Goal: Find contact information: Find contact information

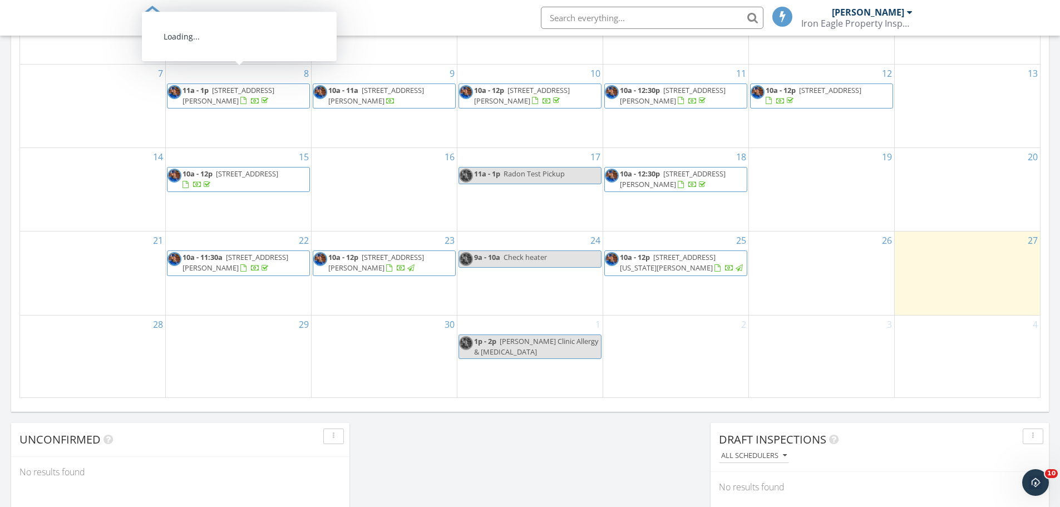
scroll to position [668, 0]
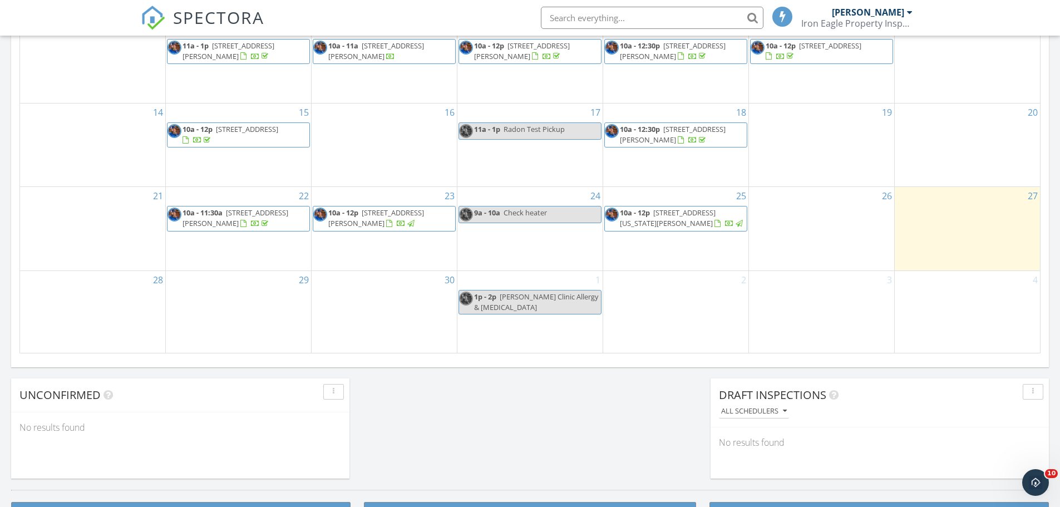
click at [714, 220] on div at bounding box center [717, 223] width 6 height 7
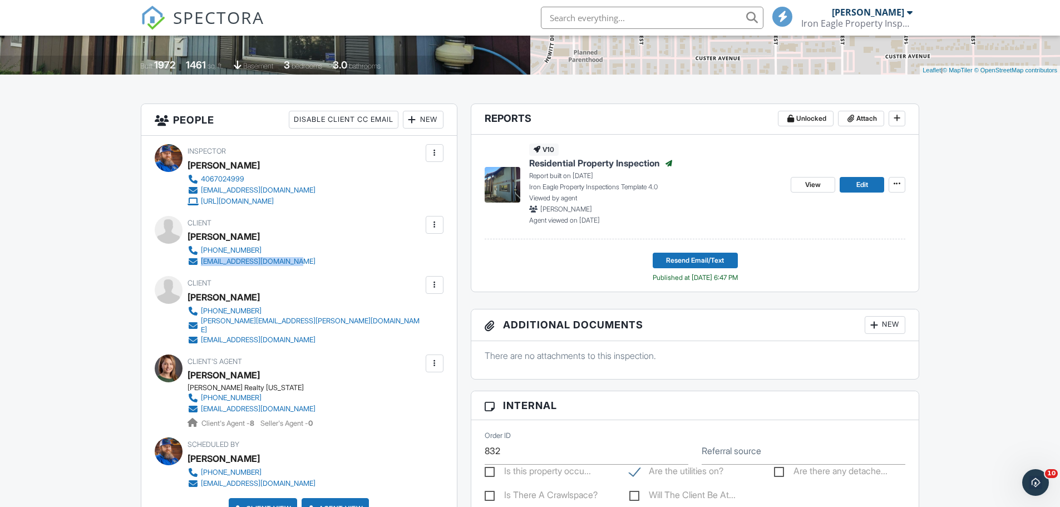
drag, startPoint x: 311, startPoint y: 261, endPoint x: 201, endPoint y: 263, distance: 109.6
click at [201, 263] on div "Client [PERSON_NAME] [PHONE_NUMBER] [EMAIL_ADDRESS][DOMAIN_NAME]" at bounding box center [277, 241] width 181 height 51
copy div "[EMAIL_ADDRESS][DOMAIN_NAME]"
drag, startPoint x: 302, startPoint y: 324, endPoint x: 192, endPoint y: 326, distance: 109.6
click at [192, 326] on div "[PHONE_NUMBER] [PERSON_NAME][EMAIL_ADDRESS][PERSON_NAME][DOMAIN_NAME] [EMAIL_AD…" at bounding box center [309, 325] width 244 height 40
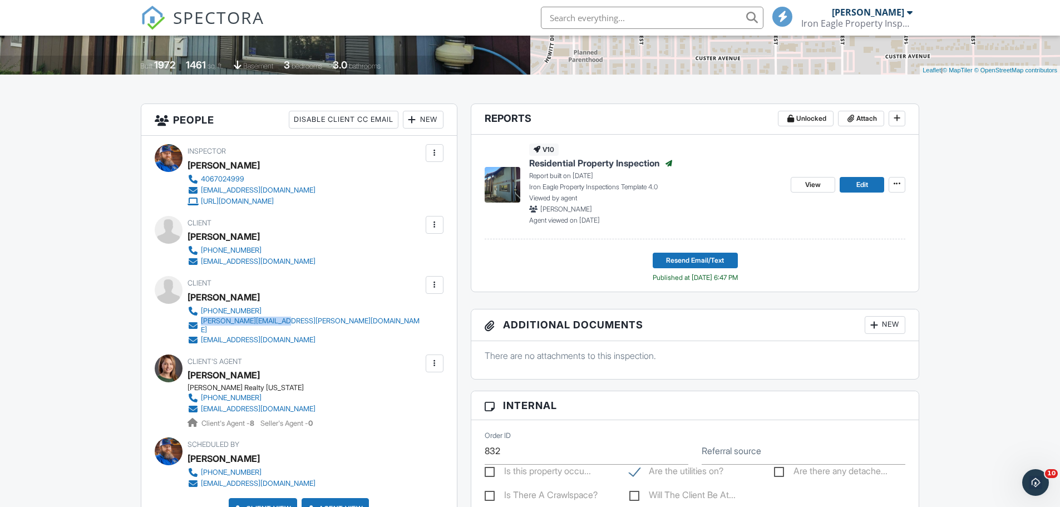
copy link "[PERSON_NAME][EMAIL_ADDRESS][PERSON_NAME][DOMAIN_NAME]"
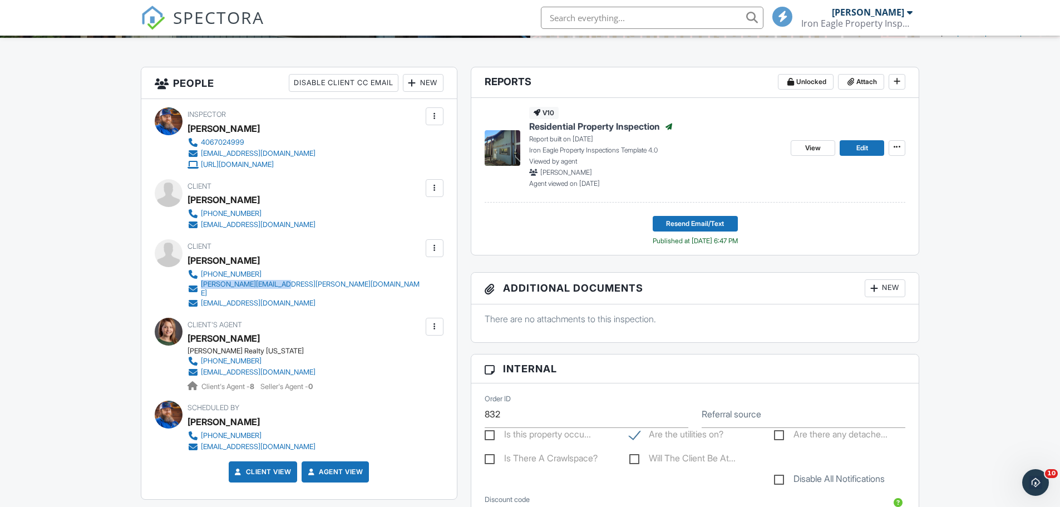
scroll to position [278, 0]
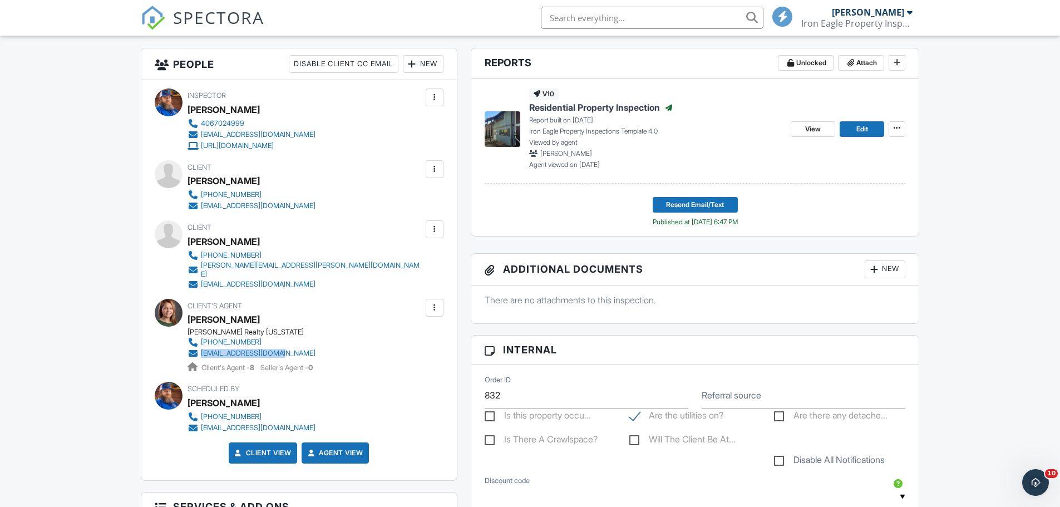
drag, startPoint x: 321, startPoint y: 348, endPoint x: 201, endPoint y: 347, distance: 119.6
click at [201, 347] on div "[PERSON_NAME] Realty [US_STATE] [PHONE_NUMBER] [EMAIL_ADDRESS][DOMAIN_NAME] Cli…" at bounding box center [255, 350] width 137 height 45
copy div "[EMAIL_ADDRESS][DOMAIN_NAME]"
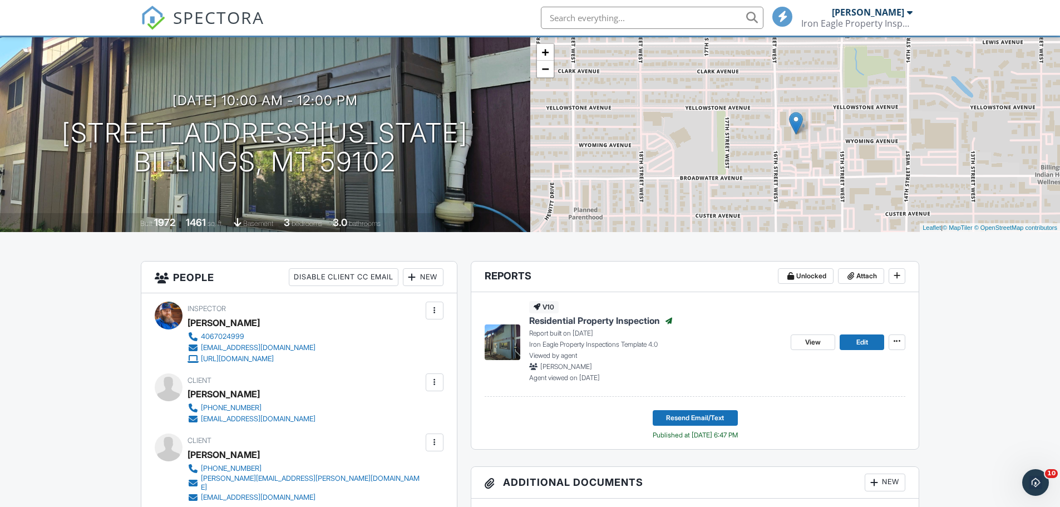
scroll to position [0, 0]
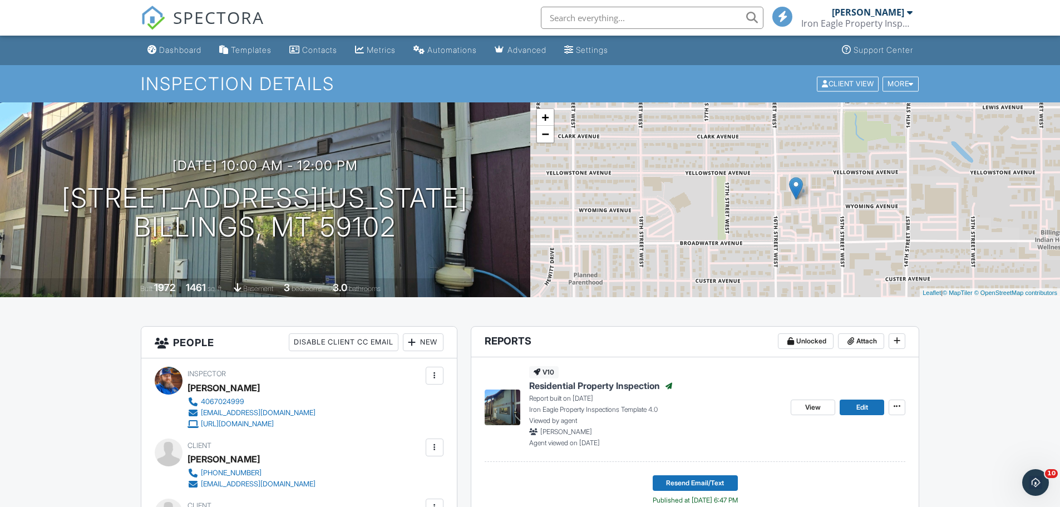
click at [180, 50] on div "Dashboard" at bounding box center [180, 49] width 42 height 9
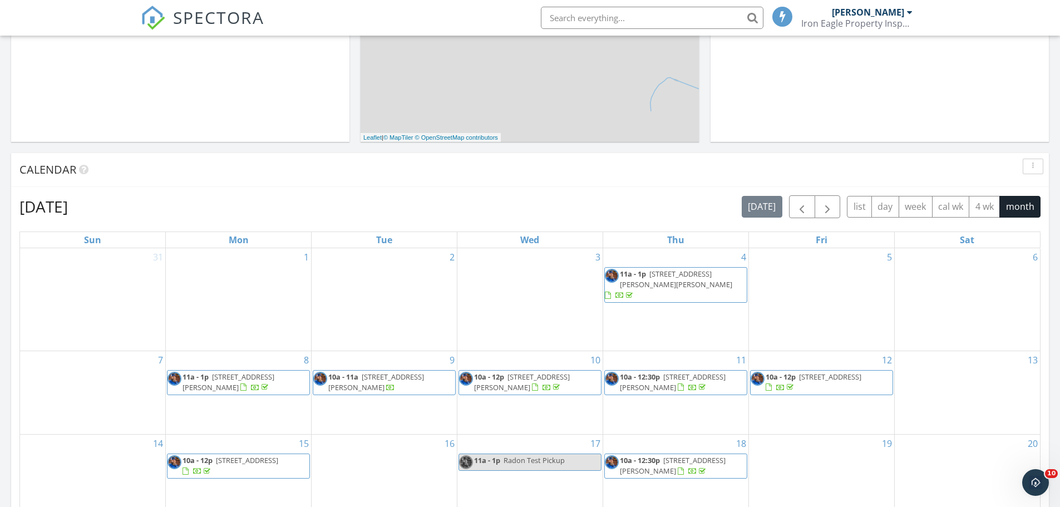
scroll to position [334, 0]
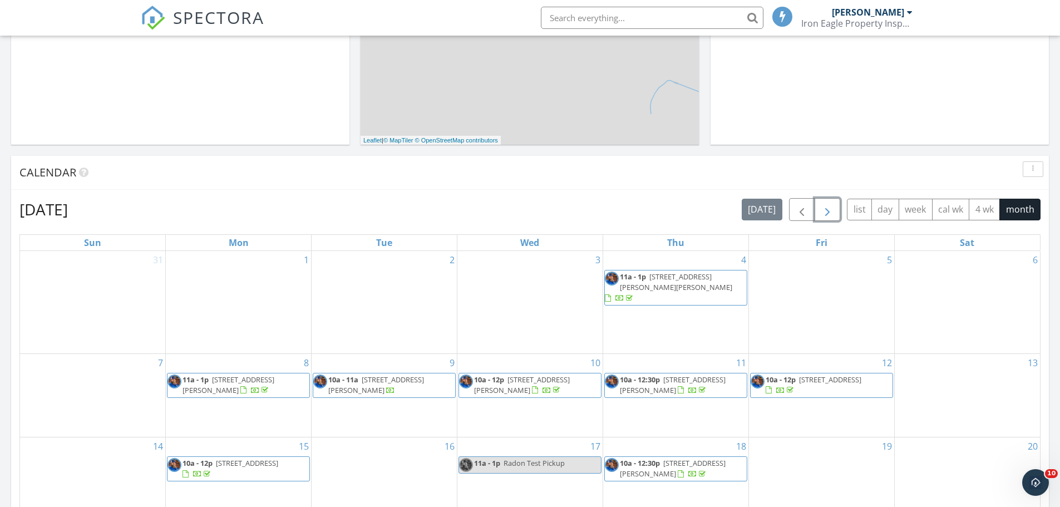
click at [830, 207] on span "button" at bounding box center [826, 209] width 13 height 13
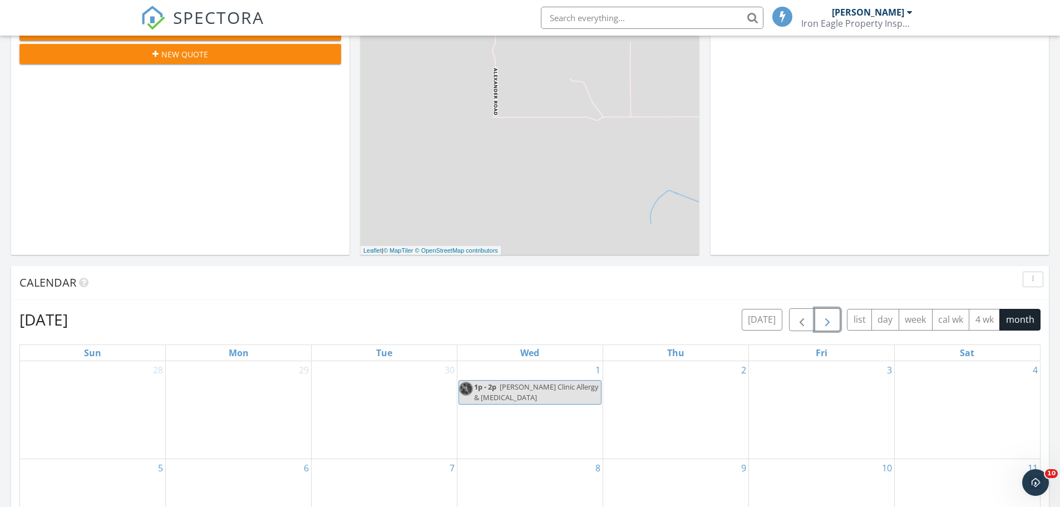
scroll to position [56, 0]
